Goal: Task Accomplishment & Management: Use online tool/utility

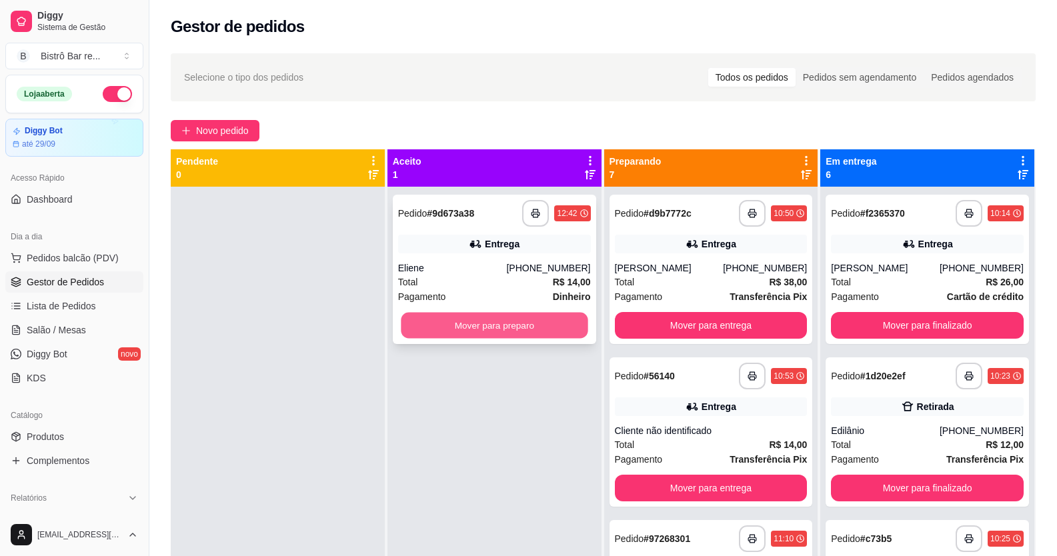
click at [567, 315] on button "Mover para preparo" at bounding box center [494, 326] width 187 height 26
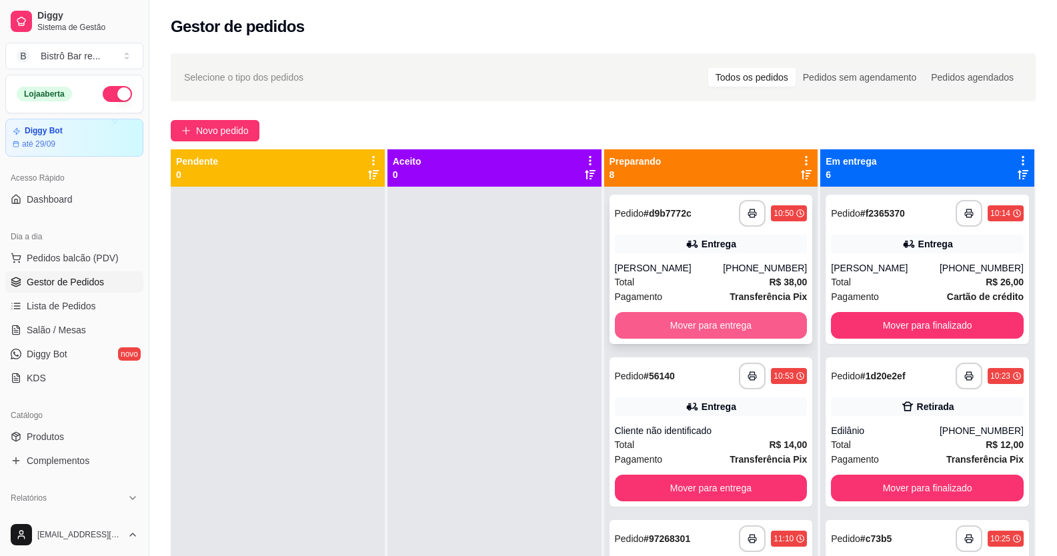
click at [642, 325] on button "Mover para entrega" at bounding box center [711, 325] width 193 height 27
click at [642, 325] on button "Mover para retirada disponível" at bounding box center [711, 325] width 193 height 27
click at [642, 325] on button "Mover para retirada disponível" at bounding box center [711, 326] width 187 height 26
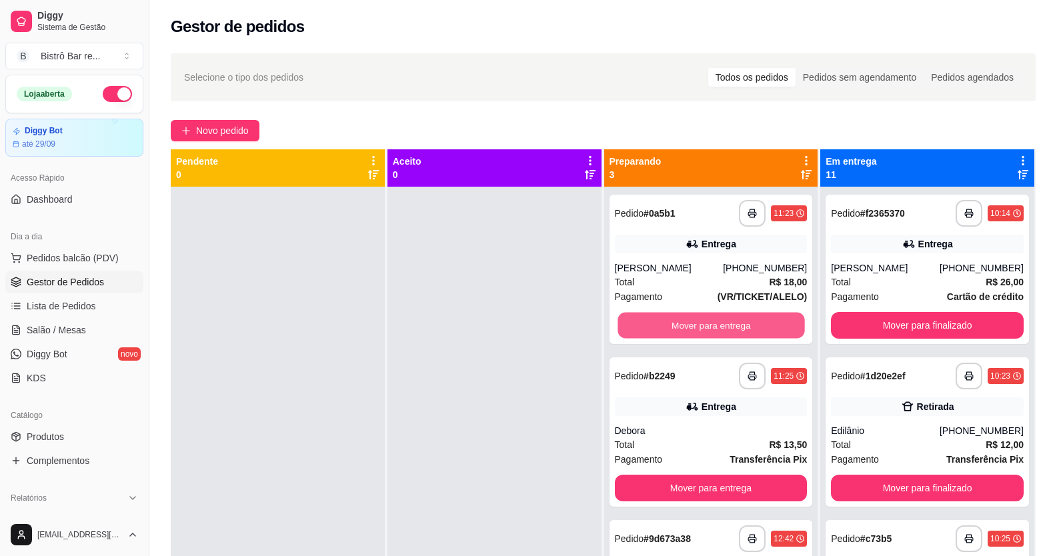
click at [642, 325] on button "Mover para entrega" at bounding box center [711, 326] width 187 height 26
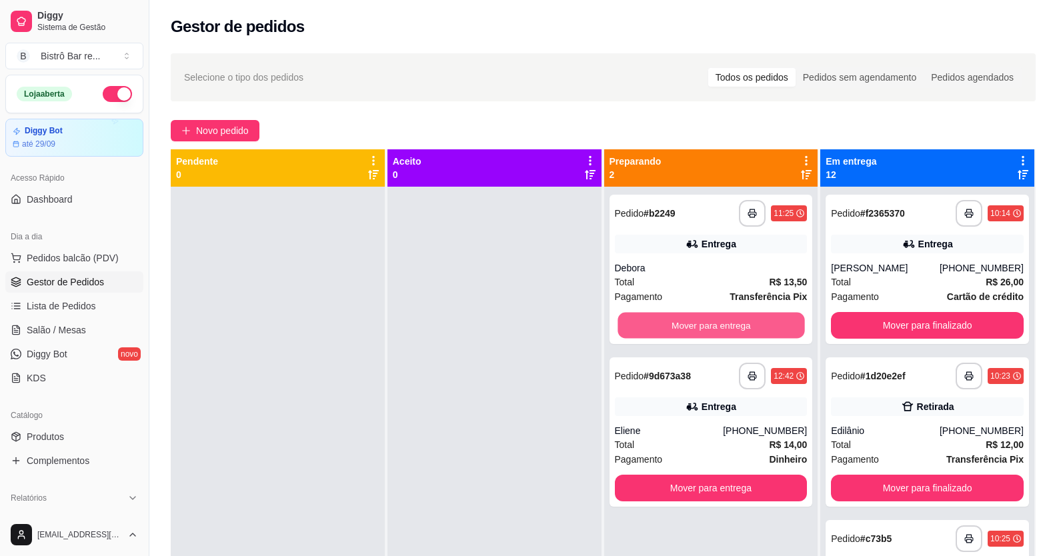
click at [642, 325] on button "Mover para entrega" at bounding box center [711, 326] width 187 height 26
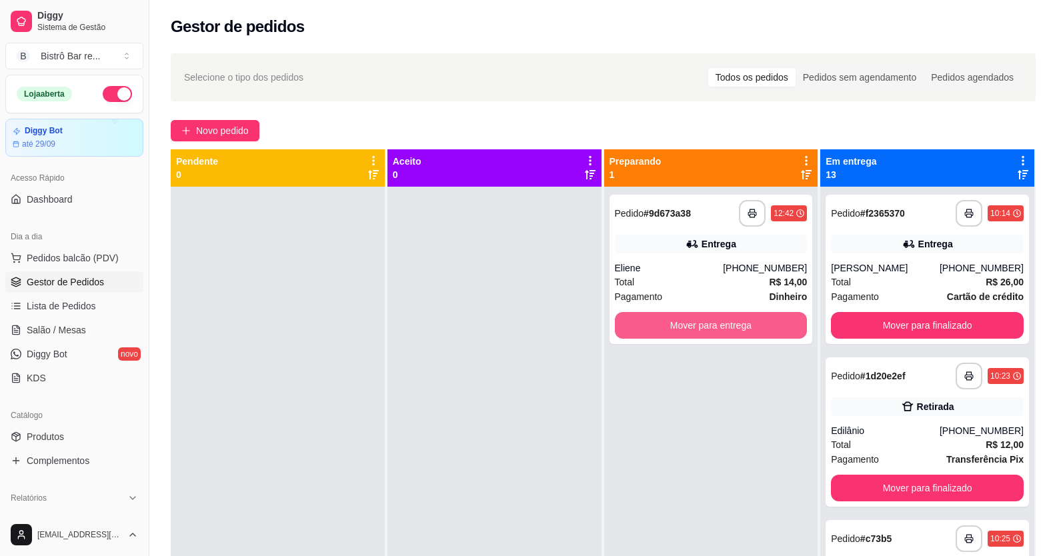
click at [642, 325] on button "Mover para entrega" at bounding box center [711, 325] width 193 height 27
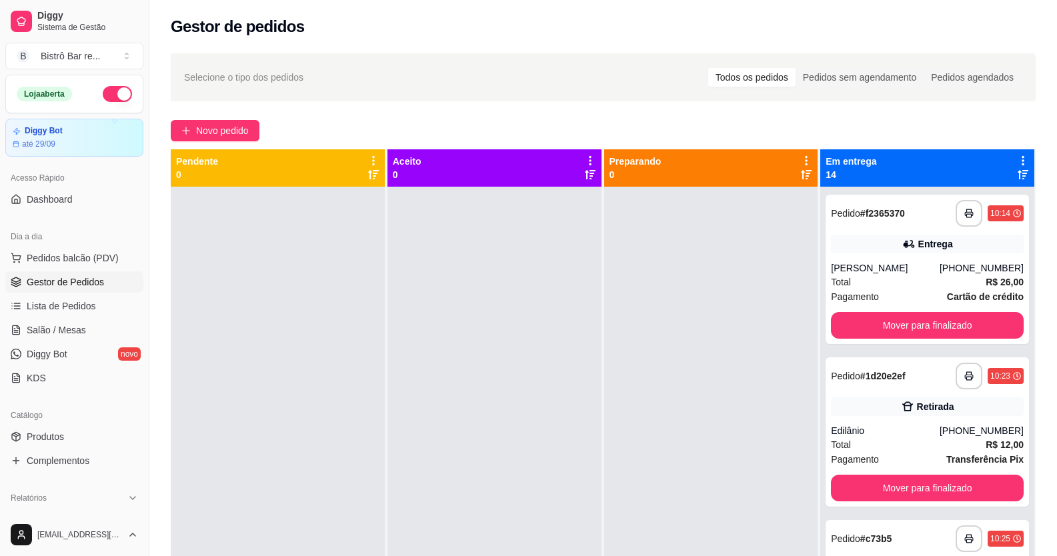
click at [58, 246] on div "Dia a dia" at bounding box center [74, 236] width 138 height 21
click at [91, 250] on button "Pedidos balcão (PDV)" at bounding box center [74, 257] width 138 height 21
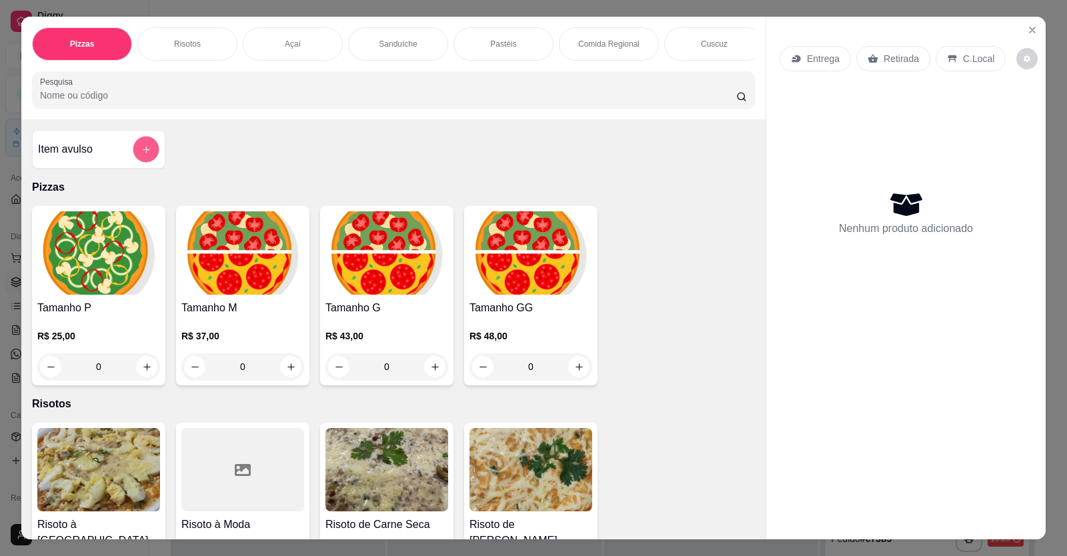
click at [141, 155] on icon "add-separate-item" at bounding box center [146, 150] width 10 height 10
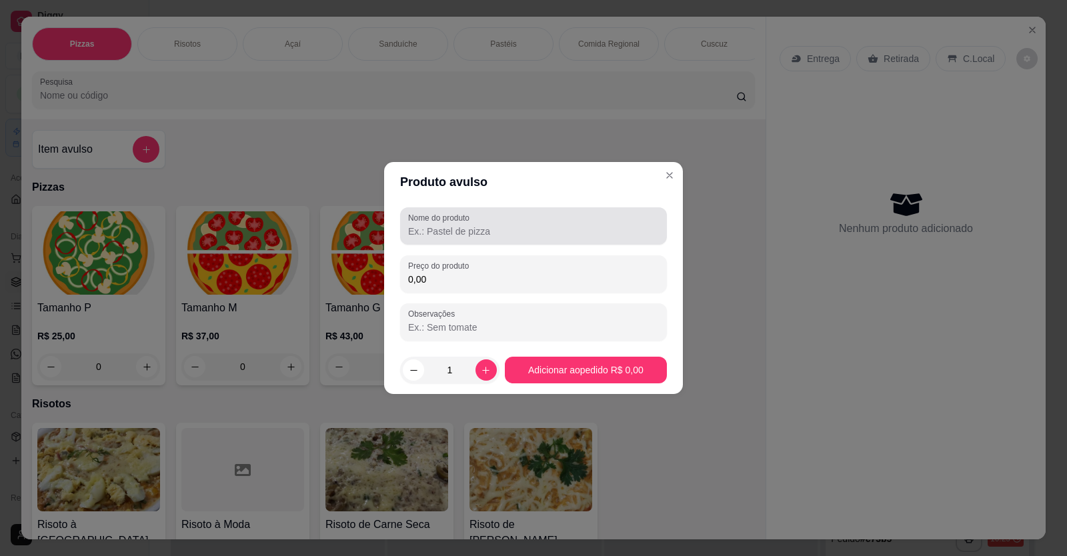
click at [414, 229] on input "Nome do produto" at bounding box center [533, 231] width 251 height 13
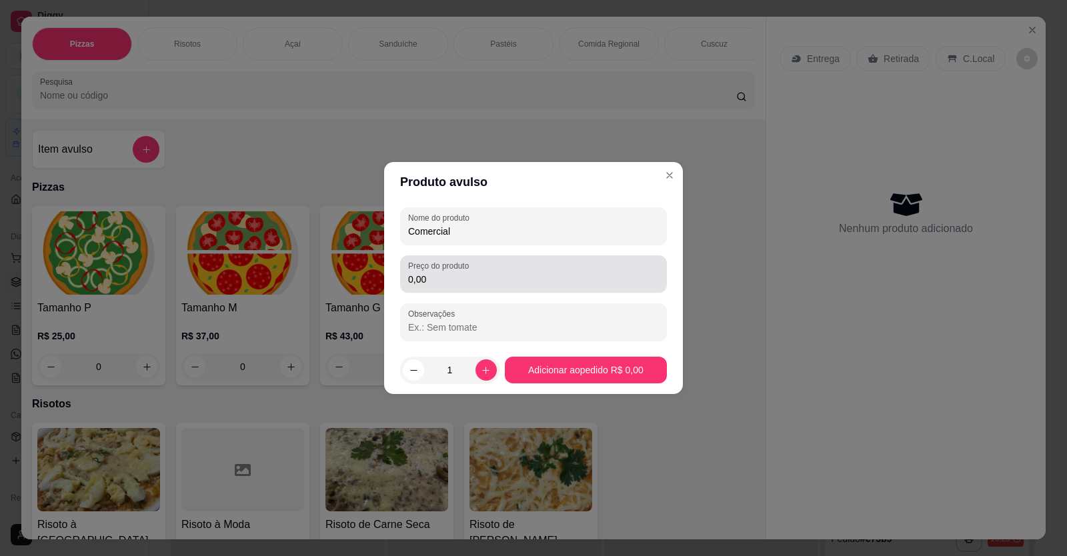
type input "Comercial"
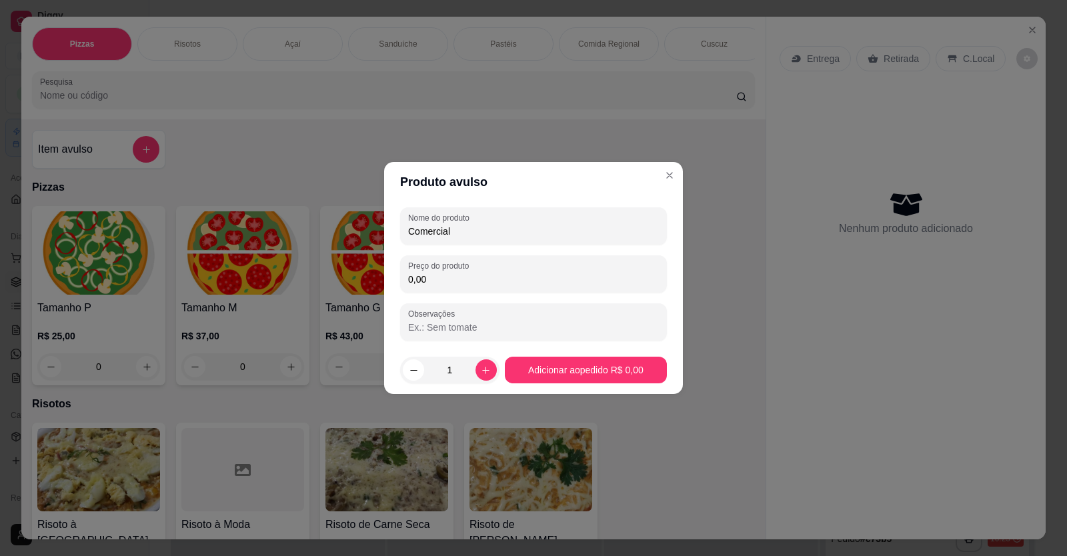
click at [431, 283] on input "0,00" at bounding box center [533, 279] width 251 height 13
type input "342,50"
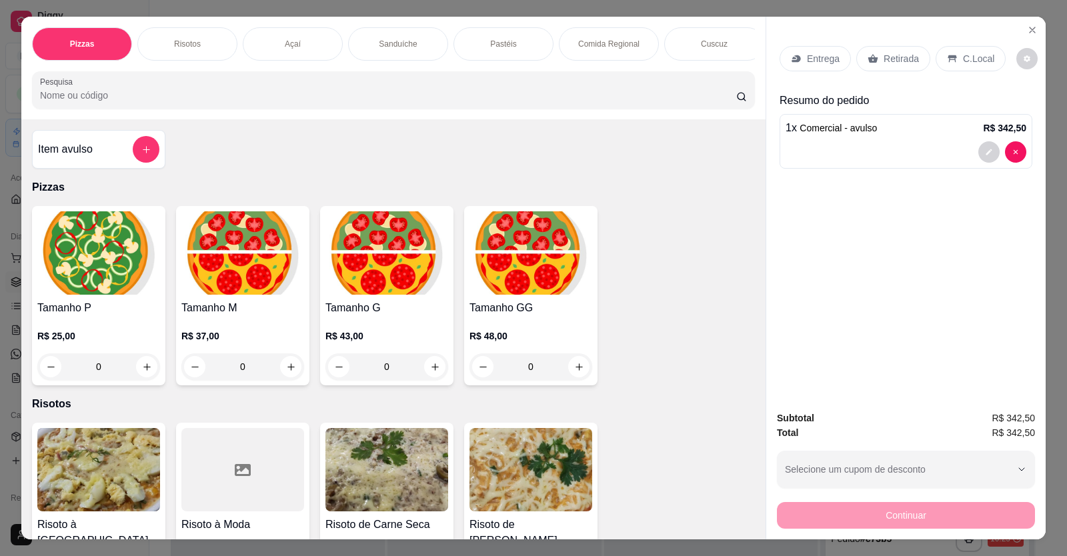
click at [983, 57] on p "C.Local" at bounding box center [978, 58] width 31 height 13
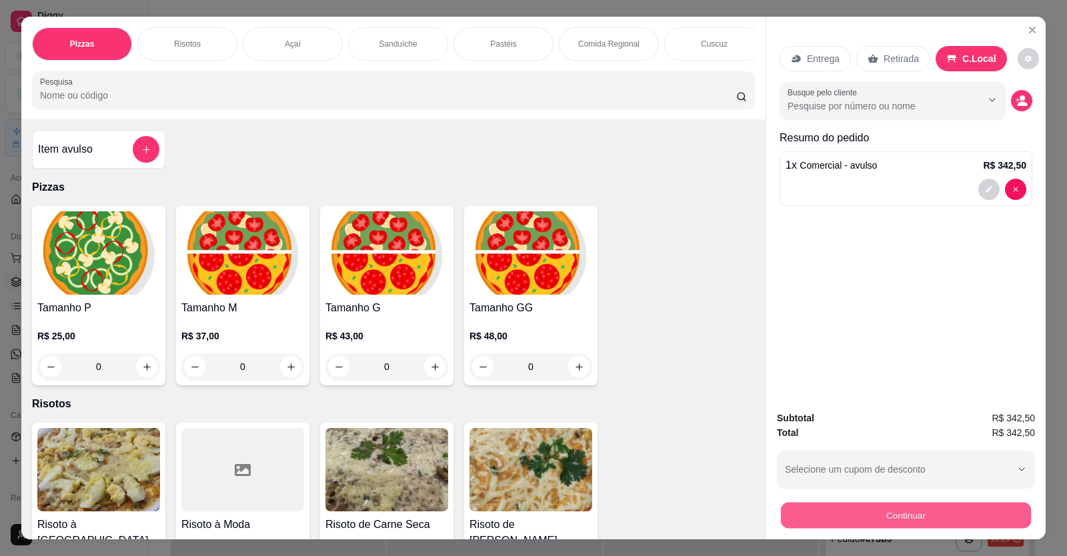
click at [924, 519] on button "Continuar" at bounding box center [906, 516] width 250 height 26
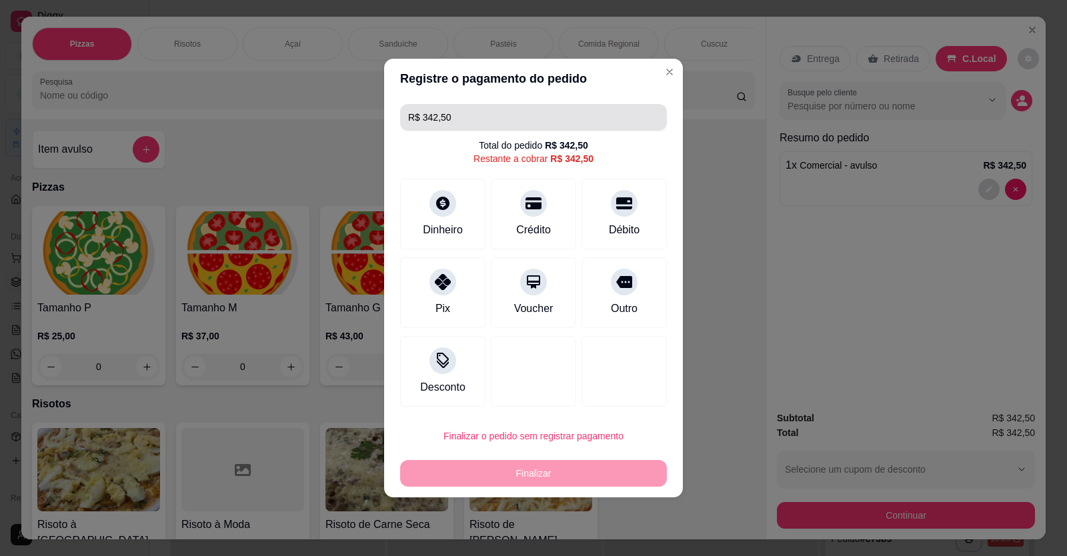
click at [455, 111] on input "R$ 342,50" at bounding box center [533, 117] width 251 height 27
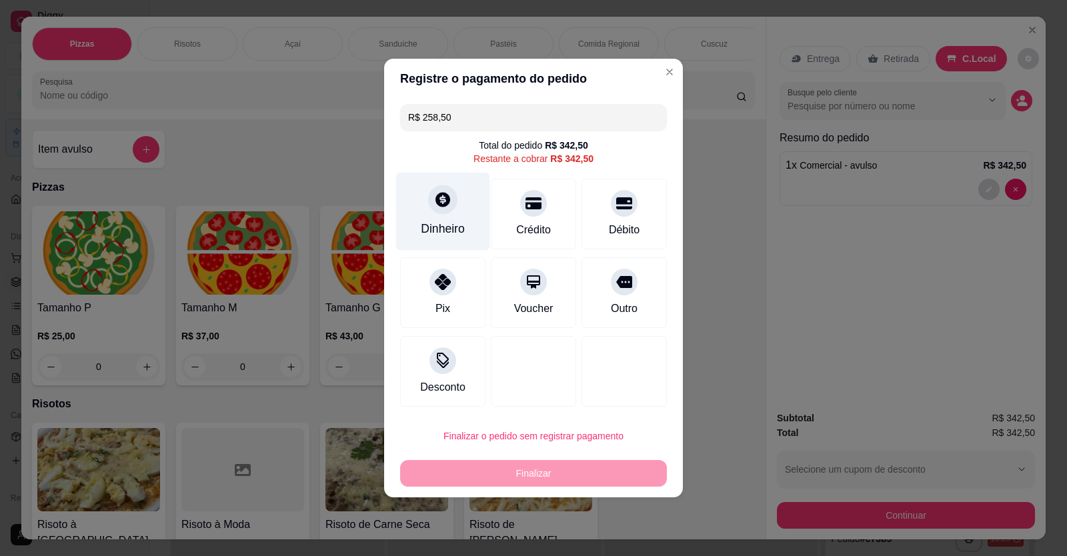
click at [442, 199] on icon at bounding box center [442, 199] width 17 height 17
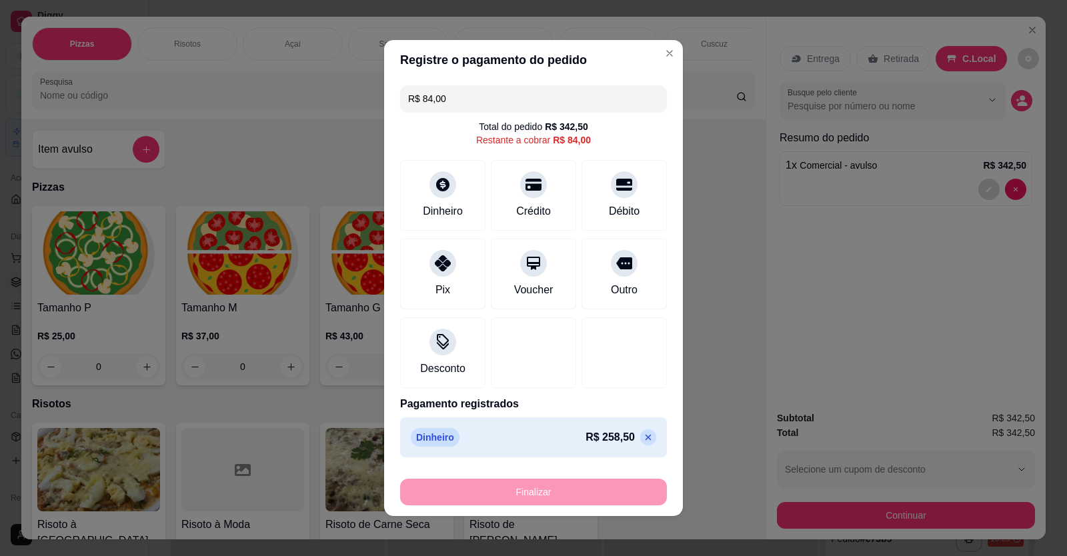
click at [452, 95] on input "R$ 84,00" at bounding box center [533, 98] width 251 height 27
click at [528, 195] on div "Crédito" at bounding box center [534, 193] width 94 height 78
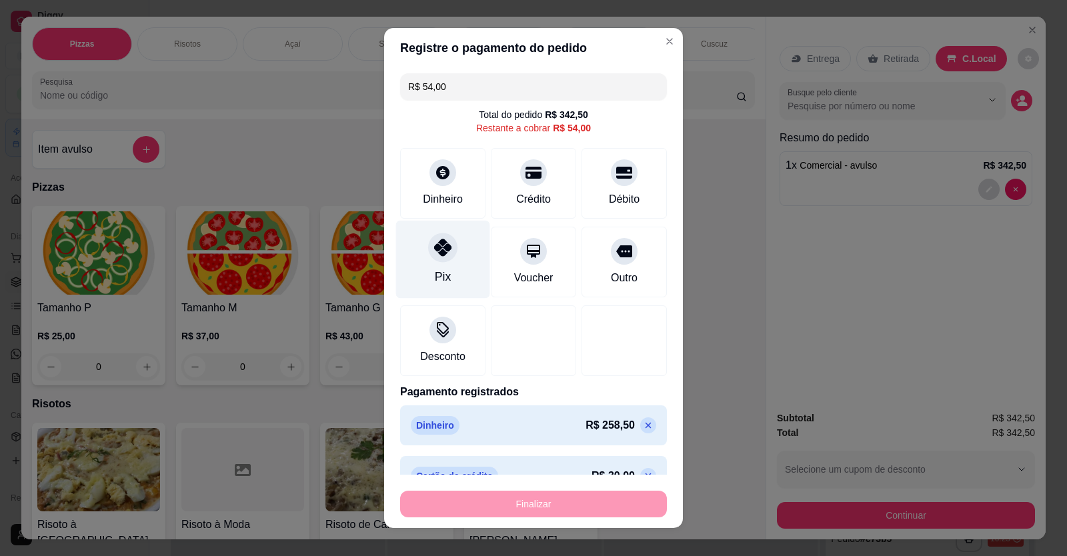
click at [438, 269] on div "Pix" at bounding box center [443, 276] width 16 height 17
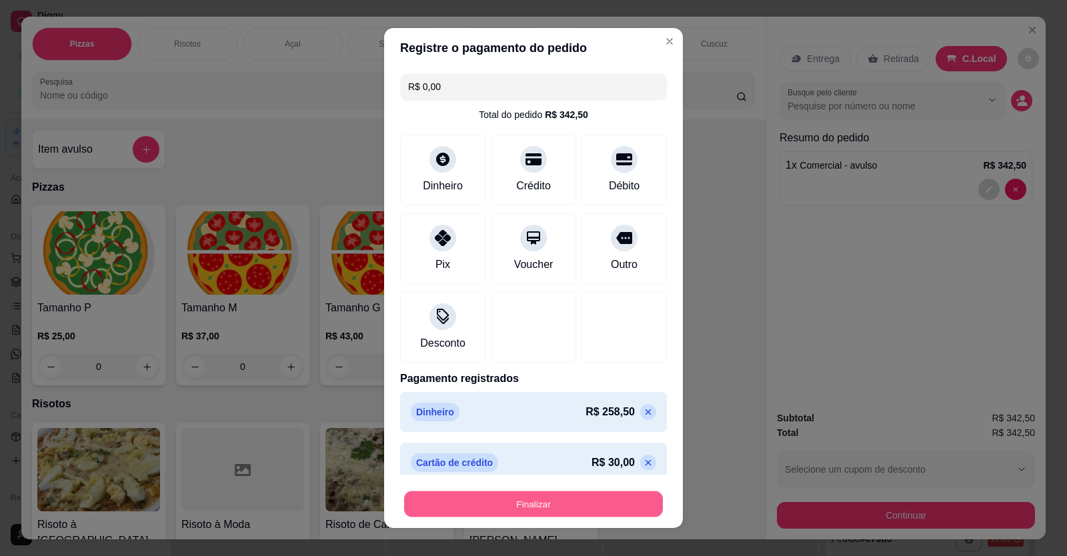
click at [517, 502] on button "Finalizar" at bounding box center [533, 504] width 259 height 26
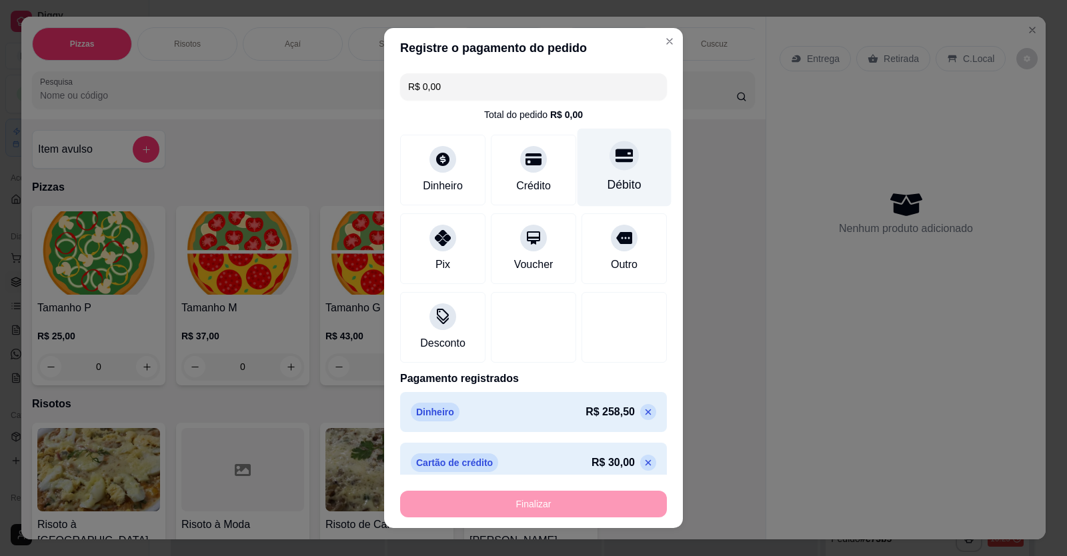
type input "-R$ 342,50"
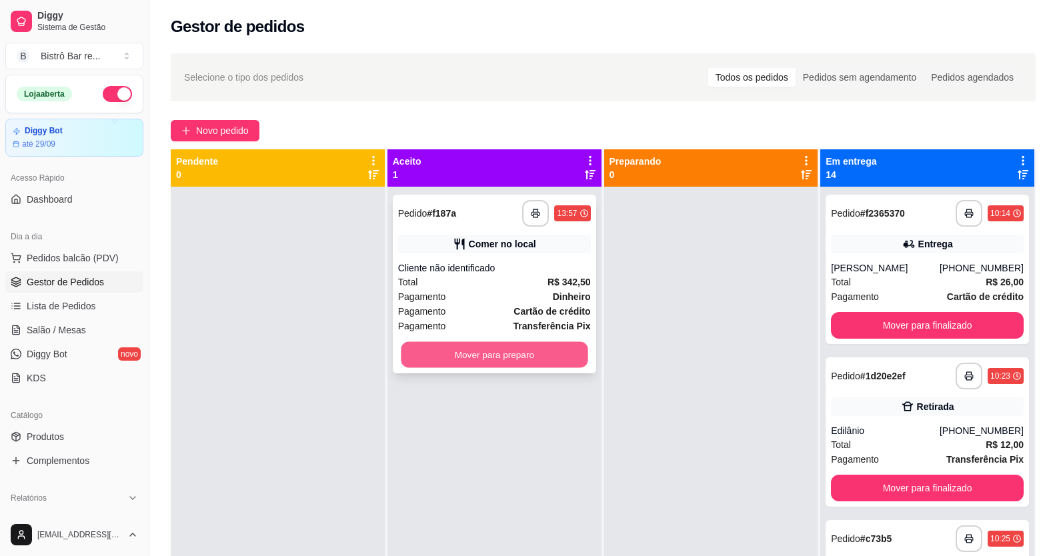
click at [519, 345] on button "Mover para preparo" at bounding box center [494, 355] width 187 height 26
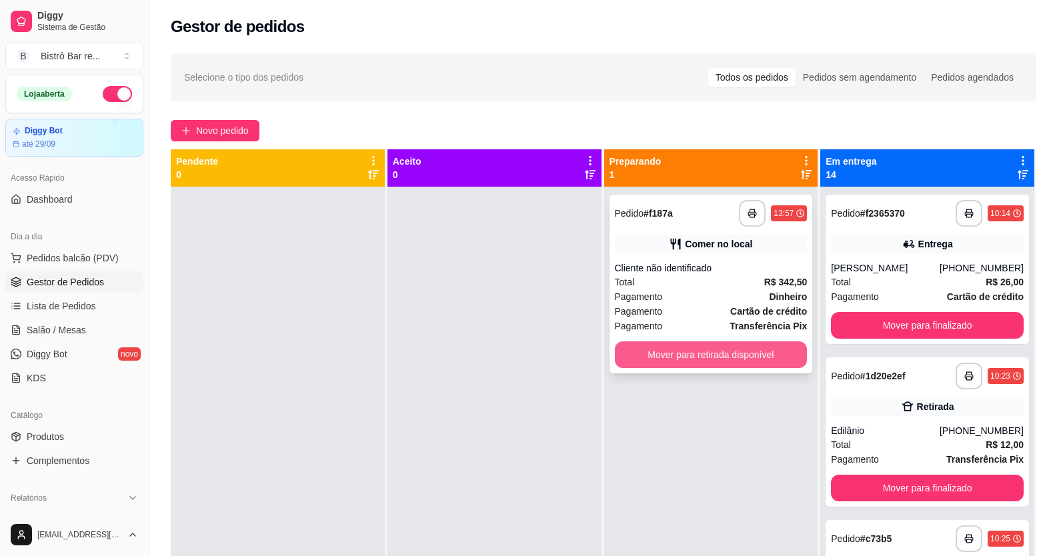
click at [661, 349] on button "Mover para retirada disponível" at bounding box center [711, 354] width 193 height 27
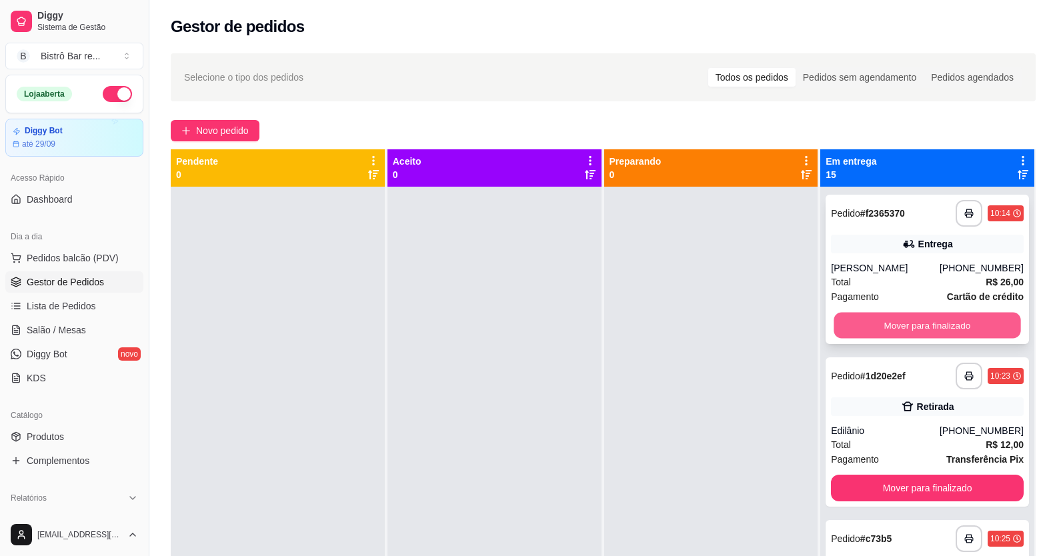
click at [982, 317] on button "Mover para finalizado" at bounding box center [927, 326] width 187 height 26
click at [982, 317] on button "Mover para finalizado" at bounding box center [927, 325] width 193 height 27
click at [982, 317] on button "Mover para finalizado" at bounding box center [927, 326] width 187 height 26
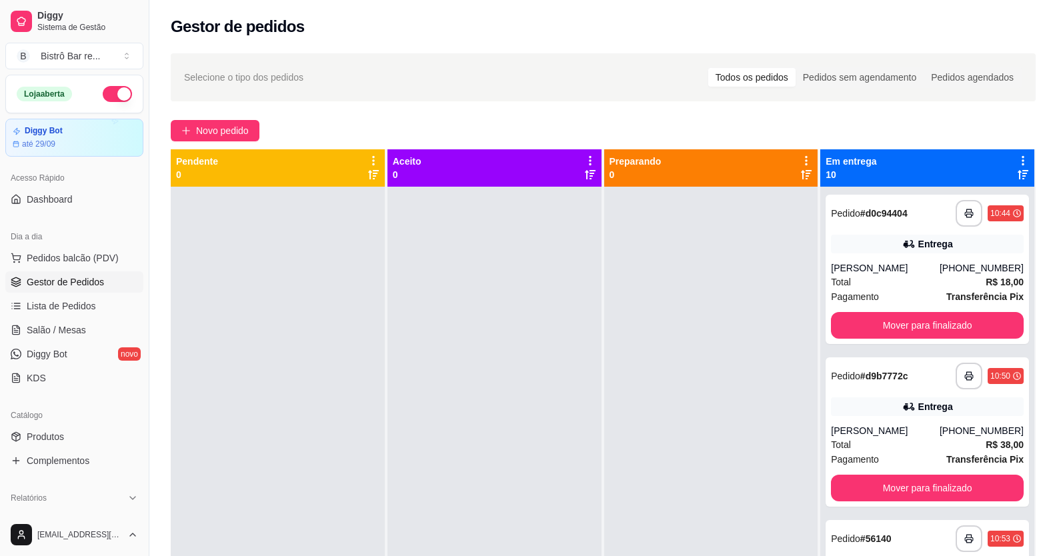
click at [982, 304] on span "Transferência Pix" at bounding box center [984, 296] width 77 height 15
click at [872, 337] on button "Mover para finalizado" at bounding box center [927, 326] width 187 height 26
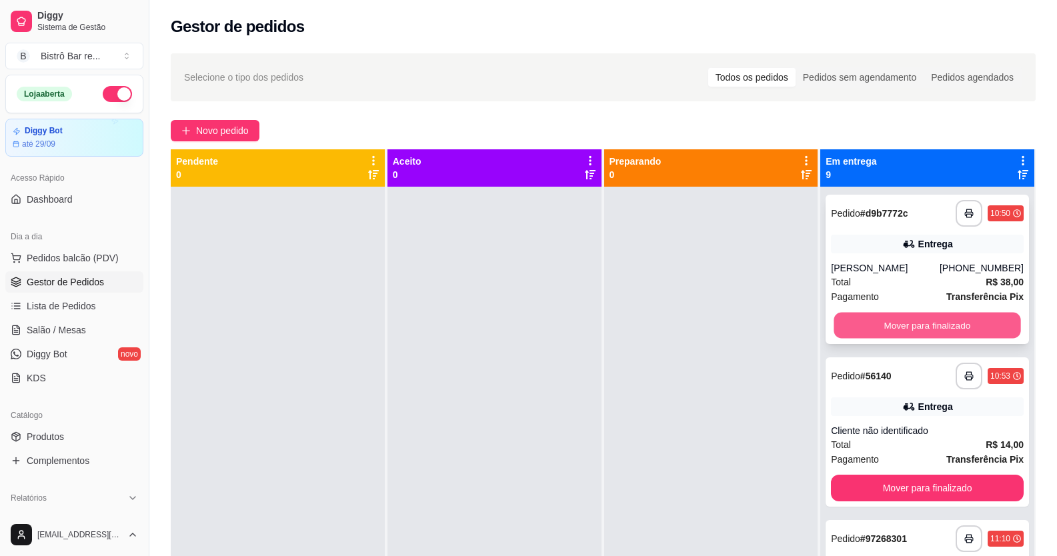
click at [872, 324] on button "Mover para finalizado" at bounding box center [927, 326] width 187 height 26
click at [868, 324] on button "Mover para finalizado" at bounding box center [927, 325] width 193 height 27
click at [868, 324] on button "Mover para finalizado" at bounding box center [927, 326] width 187 height 26
click at [869, 321] on button "Mover para finalizado" at bounding box center [927, 326] width 187 height 26
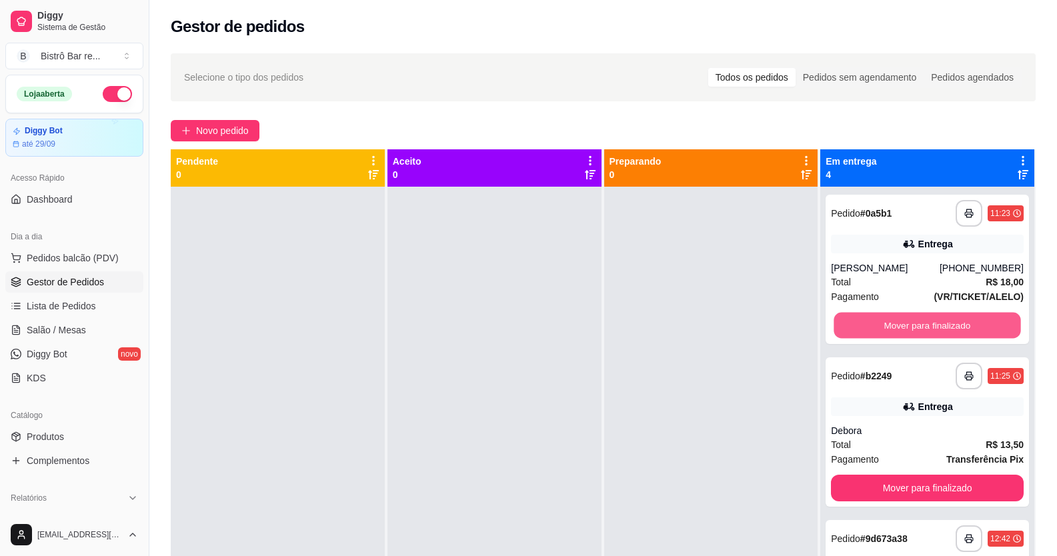
click at [869, 321] on button "Mover para finalizado" at bounding box center [927, 326] width 187 height 26
click at [869, 321] on button "Mover para finalizado" at bounding box center [927, 325] width 193 height 27
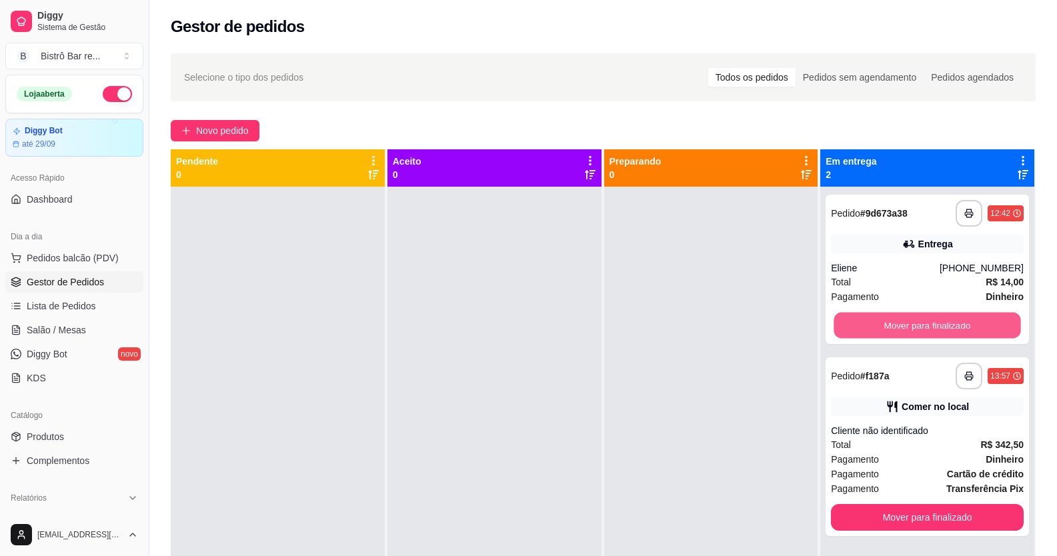
click at [869, 321] on button "Mover para finalizado" at bounding box center [927, 326] width 187 height 26
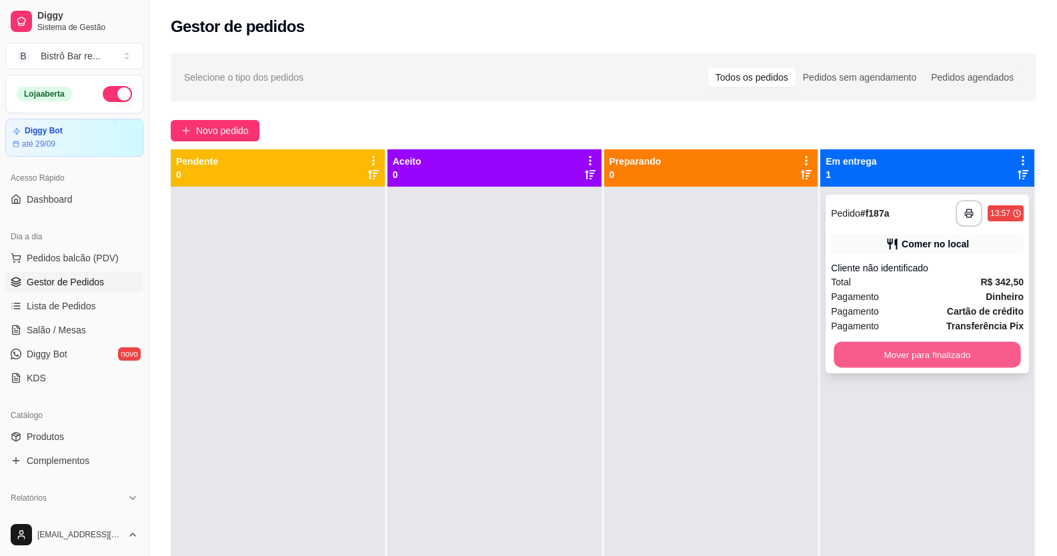
click at [978, 352] on button "Mover para finalizado" at bounding box center [927, 355] width 187 height 26
